Goal: Task Accomplishment & Management: Manage account settings

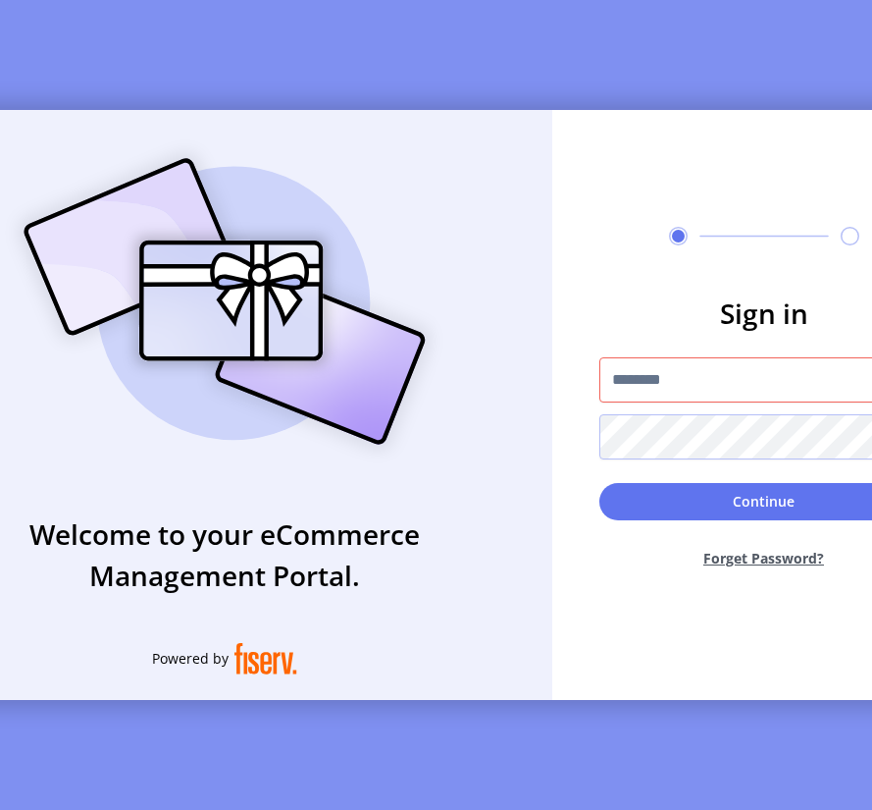
click at [753, 390] on input "text" at bounding box center [765, 379] width 330 height 45
type input "*********"
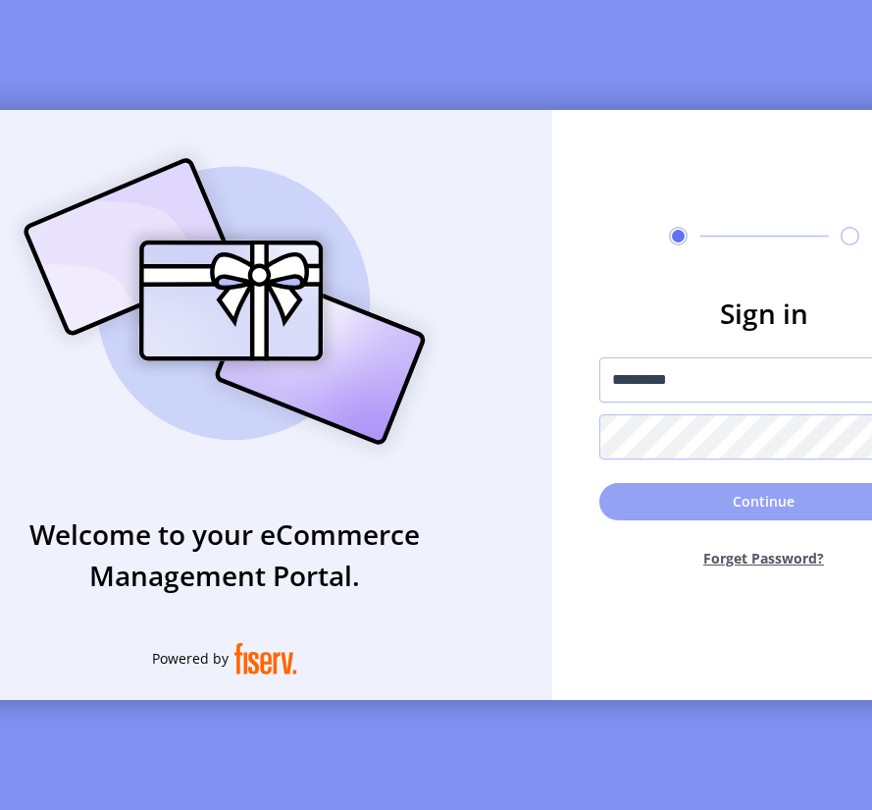
click at [739, 507] on button "Continue" at bounding box center [765, 501] width 330 height 37
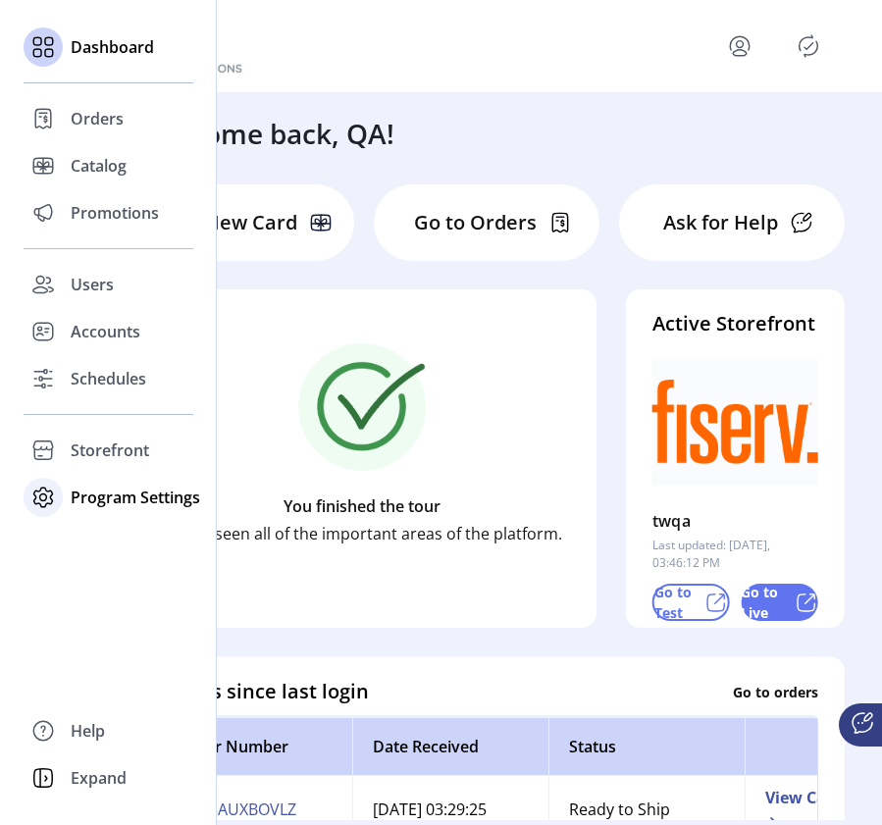
click at [96, 502] on span "Program Settings" at bounding box center [136, 498] width 130 height 24
click at [93, 544] on span "Templates" at bounding box center [110, 537] width 78 height 24
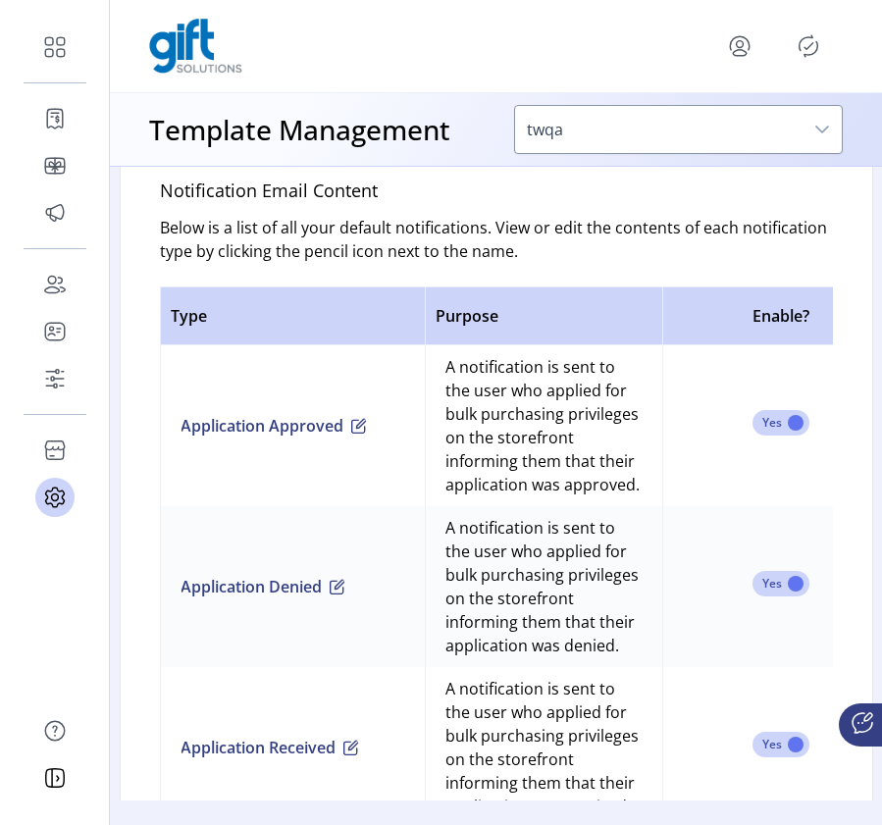
scroll to position [1254, 0]
